Goal: Task Accomplishment & Management: Use online tool/utility

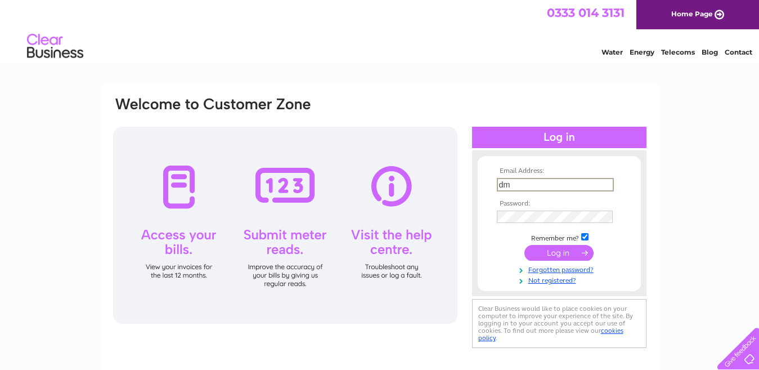
type input "d"
type input "dm-direct@btconnect.com"
click at [524, 245] on input "submit" at bounding box center [558, 253] width 69 height 16
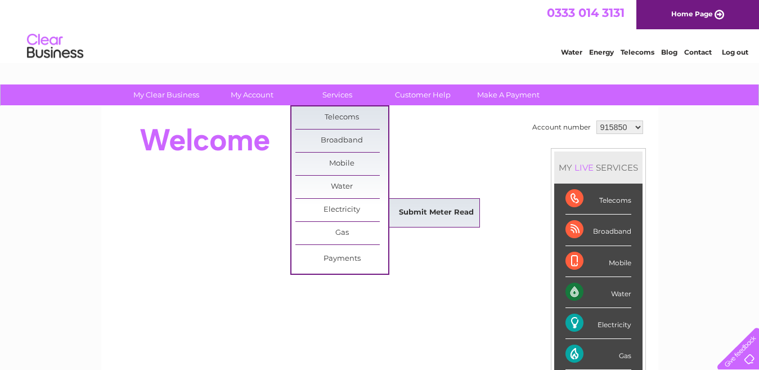
click at [426, 211] on link "Submit Meter Read" at bounding box center [436, 212] width 93 height 22
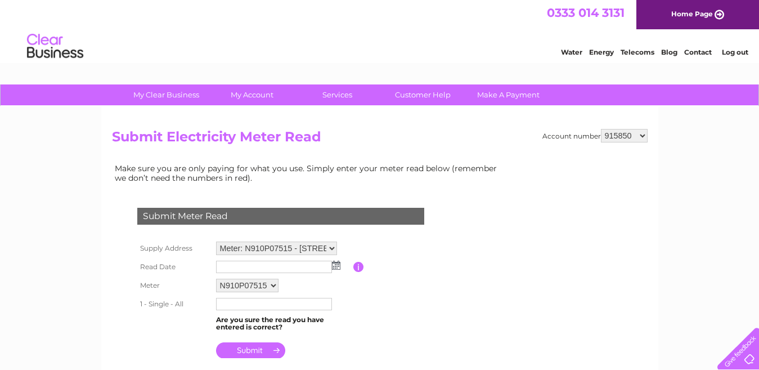
scroll to position [55, 0]
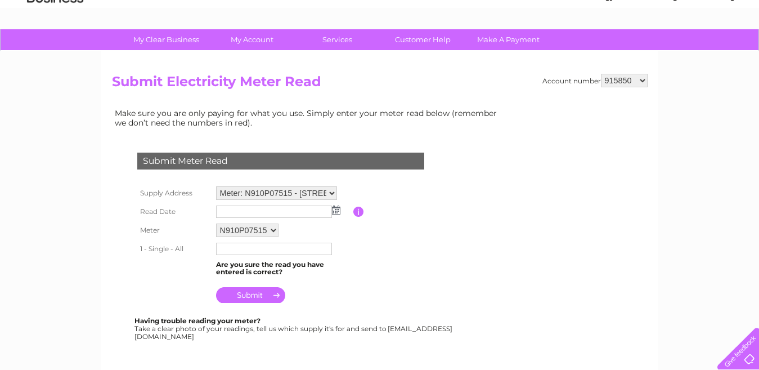
click at [338, 210] on img at bounding box center [336, 209] width 8 height 9
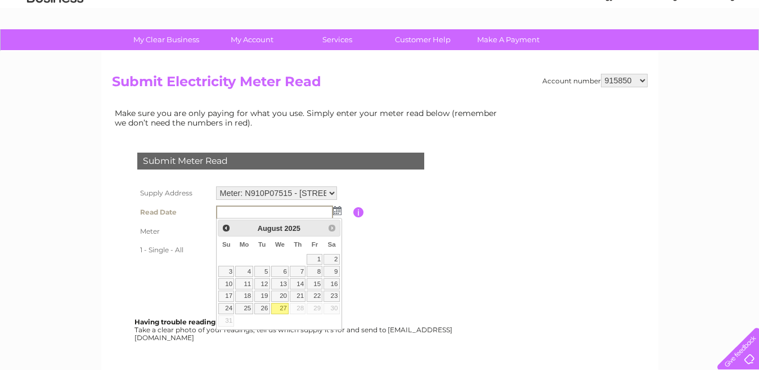
click at [283, 307] on link "27" at bounding box center [280, 308] width 18 height 11
type input "2025/08/27"
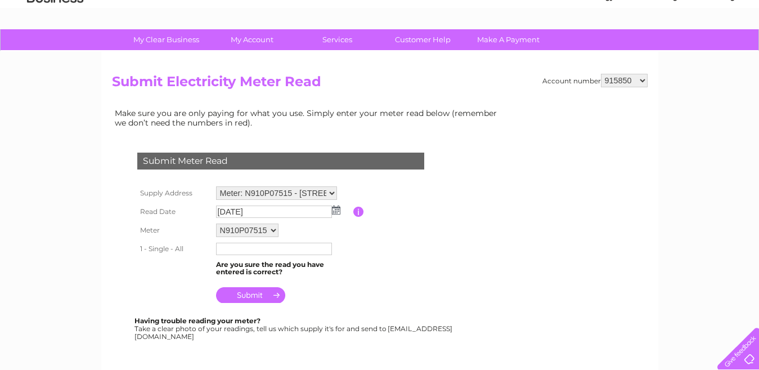
click at [242, 246] on input "text" at bounding box center [274, 248] width 116 height 12
type input "33640"
click at [263, 302] on input "submit" at bounding box center [250, 295] width 69 height 16
